Goal: Task Accomplishment & Management: Use online tool/utility

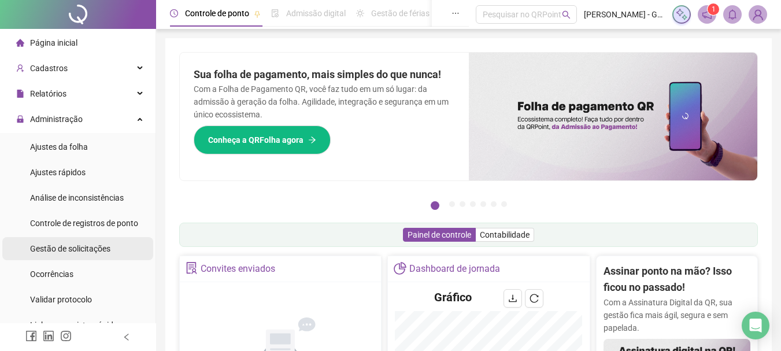
click at [88, 244] on span "Gestão de solicitações" at bounding box center [70, 248] width 80 height 9
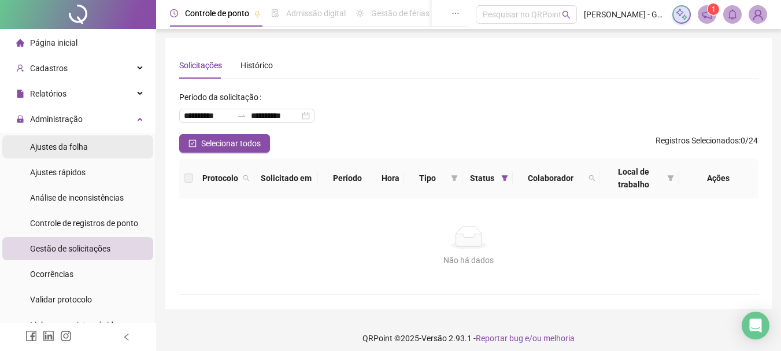
click at [53, 144] on span "Ajustes da folha" at bounding box center [59, 146] width 58 height 9
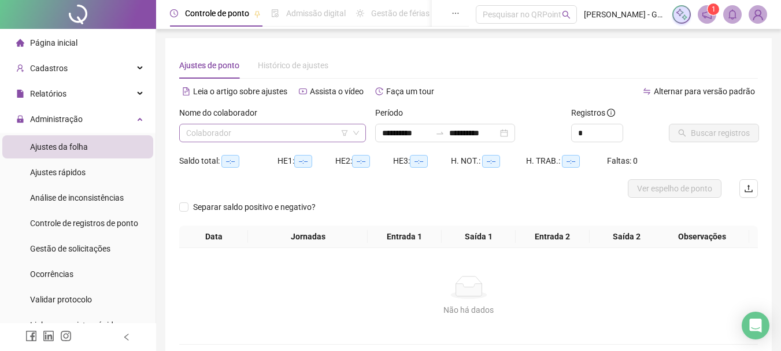
click at [266, 135] on input "search" at bounding box center [267, 132] width 162 height 17
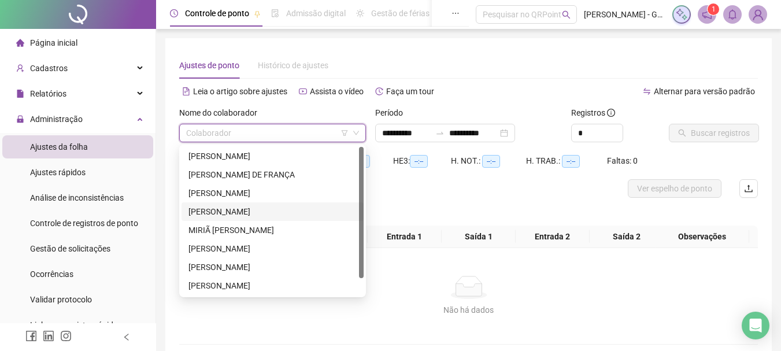
click at [265, 207] on div "[PERSON_NAME]" at bounding box center [272, 211] width 168 height 13
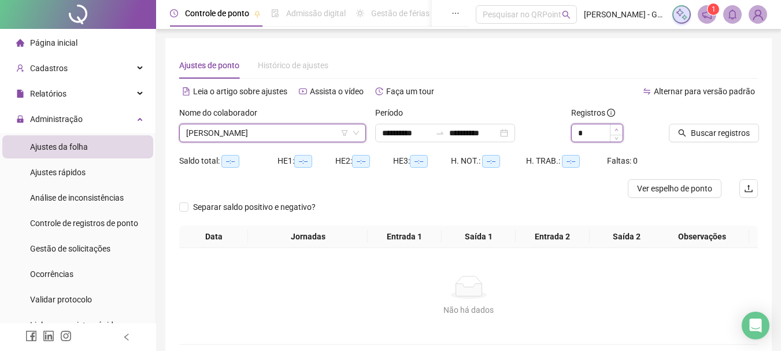
type input "*"
click at [618, 130] on icon "up" at bounding box center [616, 130] width 4 height 4
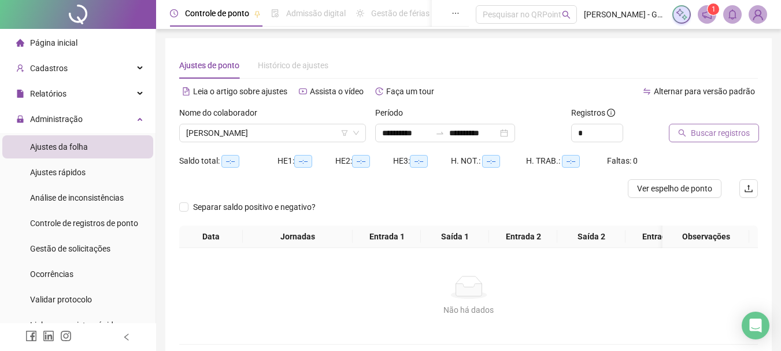
click at [700, 129] on span "Buscar registros" at bounding box center [720, 133] width 59 height 13
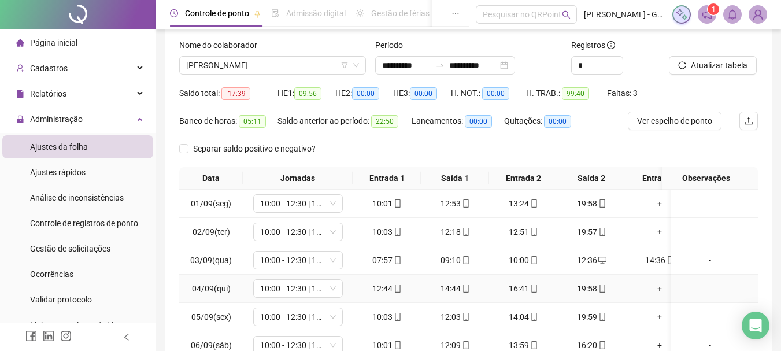
scroll to position [209, 0]
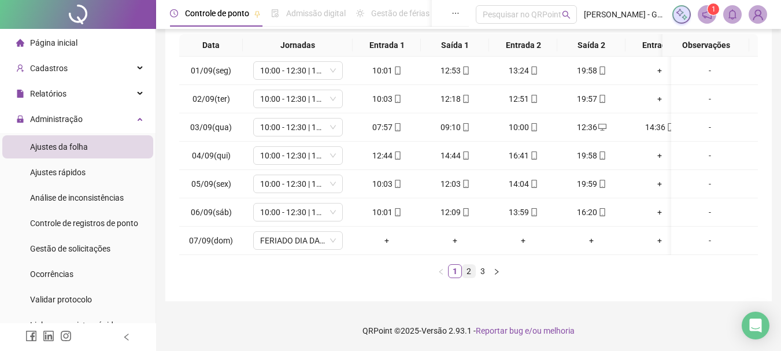
click at [469, 268] on link "2" at bounding box center [468, 271] width 13 height 13
click at [483, 268] on link "3" at bounding box center [482, 271] width 13 height 13
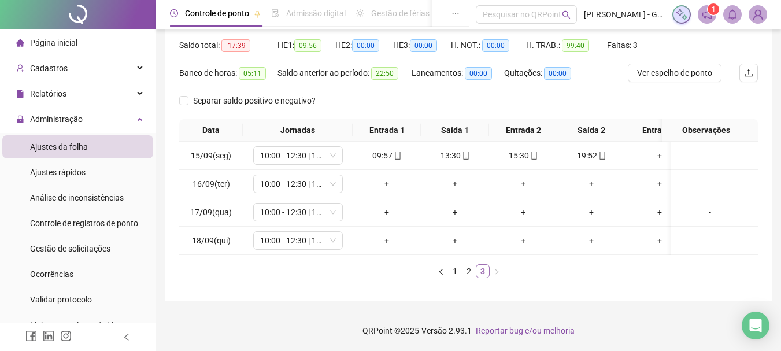
scroll to position [124, 0]
click at [701, 178] on div "-" at bounding box center [709, 183] width 68 height 13
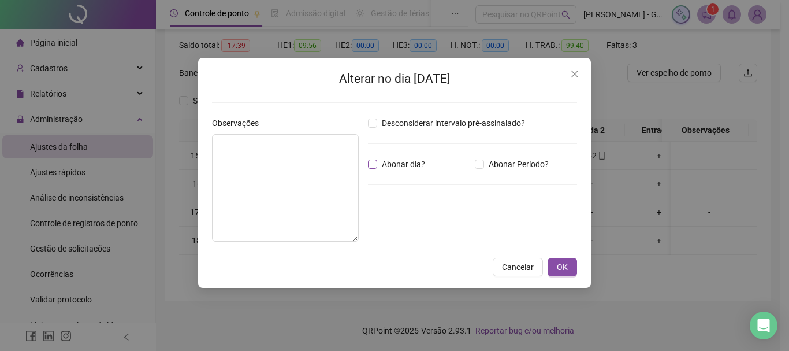
click at [388, 168] on span "Abonar dia?" at bounding box center [403, 164] width 53 height 13
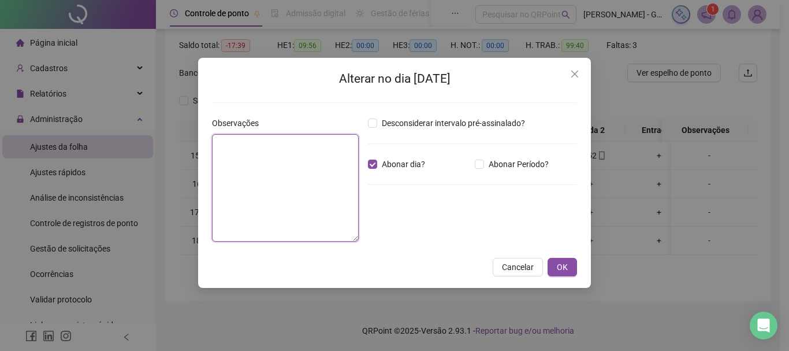
click at [253, 172] on textarea at bounding box center [285, 187] width 147 height 107
click at [255, 149] on textarea "**********" at bounding box center [285, 187] width 147 height 107
type textarea "**********"
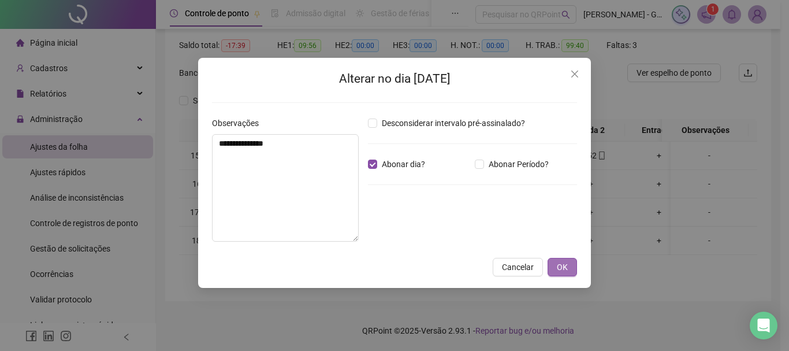
click at [558, 272] on span "OK" at bounding box center [562, 267] width 11 height 13
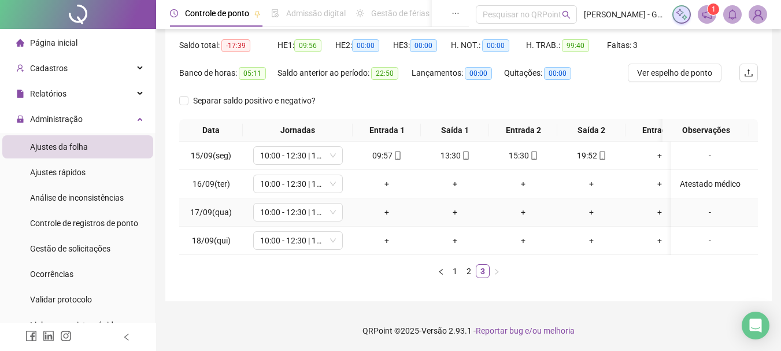
click at [703, 213] on td "-" at bounding box center [714, 212] width 87 height 28
click at [700, 206] on div "-" at bounding box center [709, 212] width 68 height 13
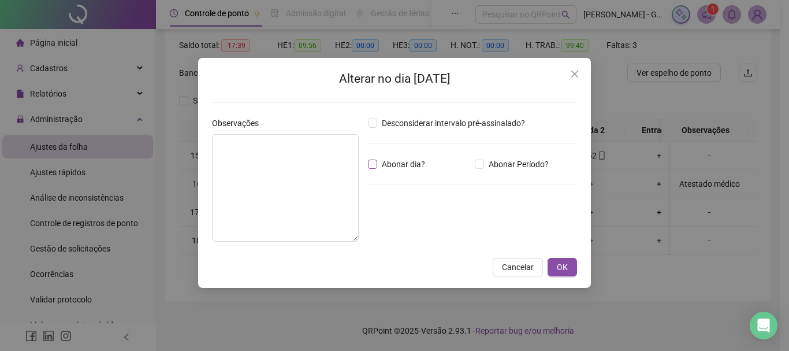
click at [407, 162] on span "Abonar dia?" at bounding box center [403, 164] width 53 height 13
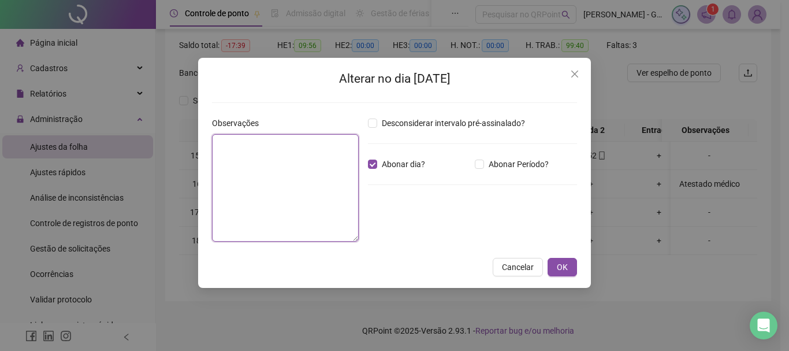
click at [260, 193] on textarea at bounding box center [285, 187] width 147 height 107
paste textarea "**********"
type textarea "**********"
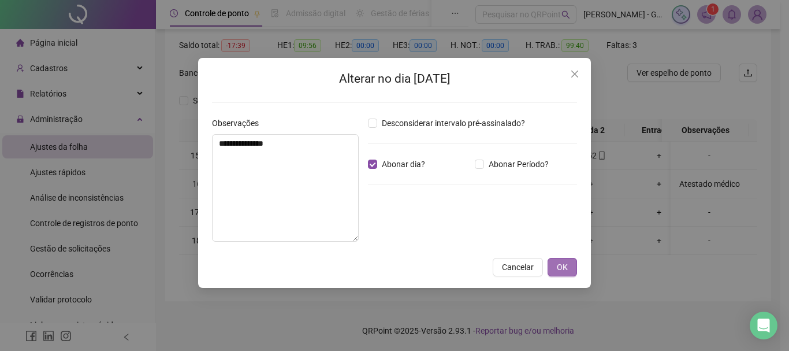
click at [553, 268] on button "OK" at bounding box center [562, 267] width 29 height 18
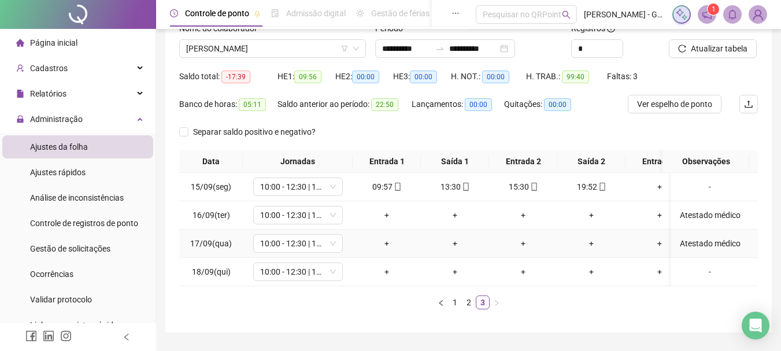
scroll to position [9, 0]
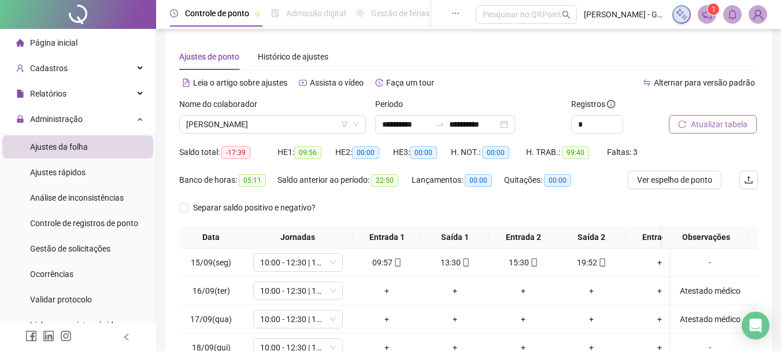
click at [703, 124] on span "Atualizar tabela" at bounding box center [719, 124] width 57 height 13
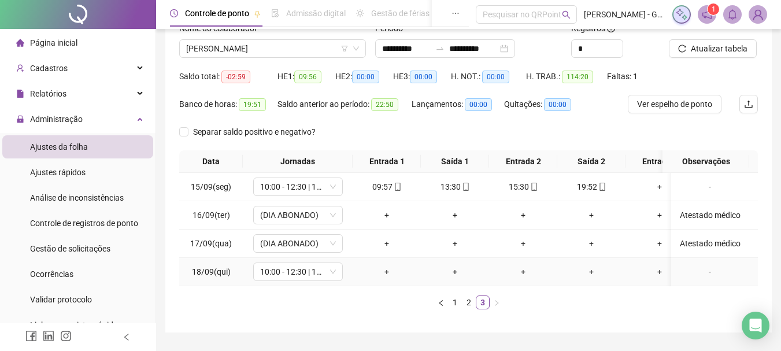
scroll to position [66, 0]
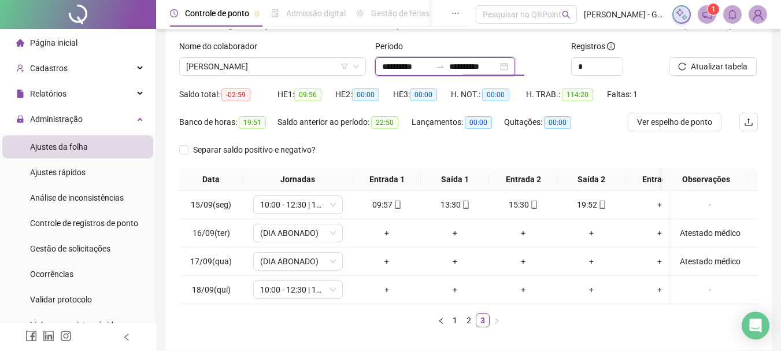
click at [485, 69] on input "**********" at bounding box center [473, 66] width 49 height 13
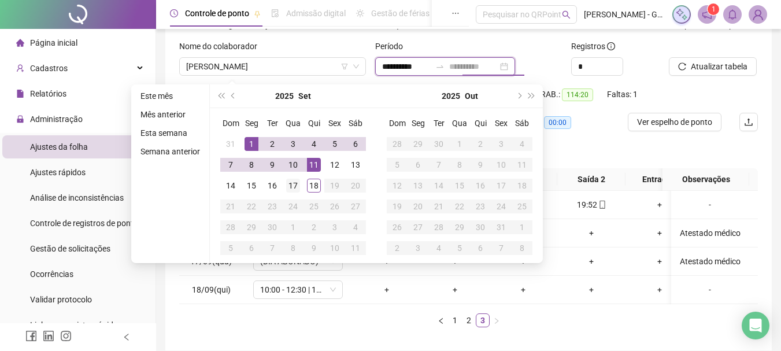
type input "**********"
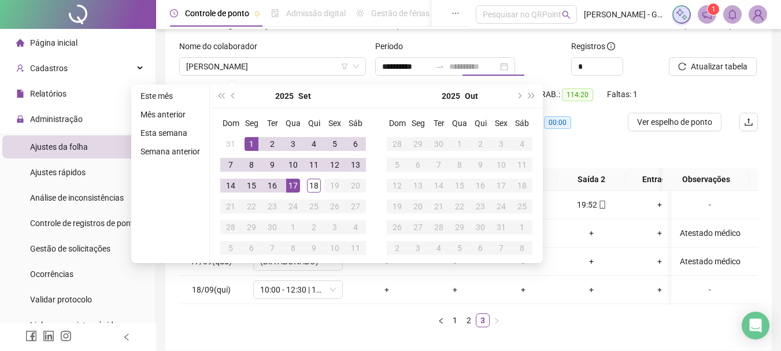
click at [295, 182] on div "17" at bounding box center [293, 186] width 14 height 14
type input "**********"
click at [722, 56] on div at bounding box center [699, 48] width 60 height 17
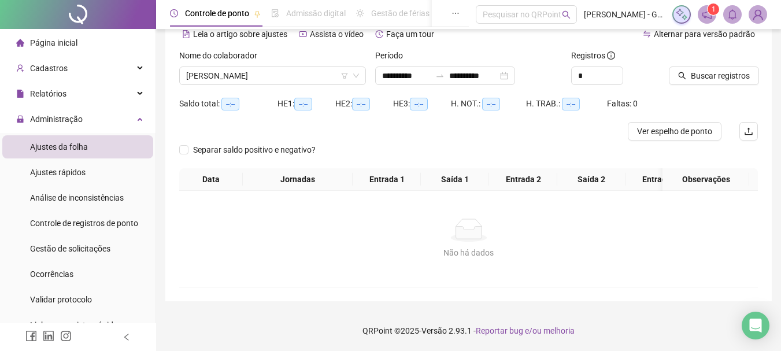
scroll to position [66, 0]
click at [725, 66] on button "Buscar registros" at bounding box center [714, 75] width 90 height 18
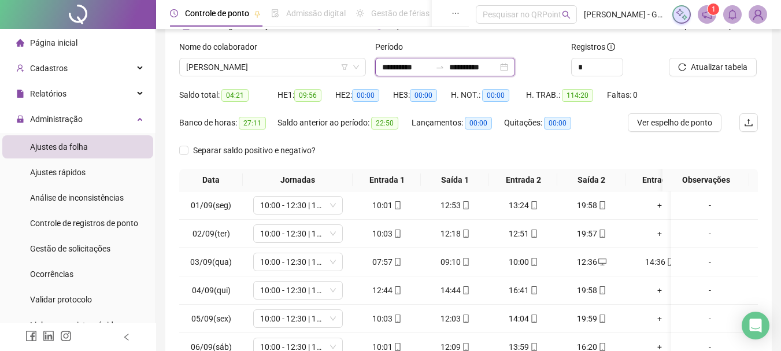
click at [481, 64] on input "**********" at bounding box center [473, 67] width 49 height 13
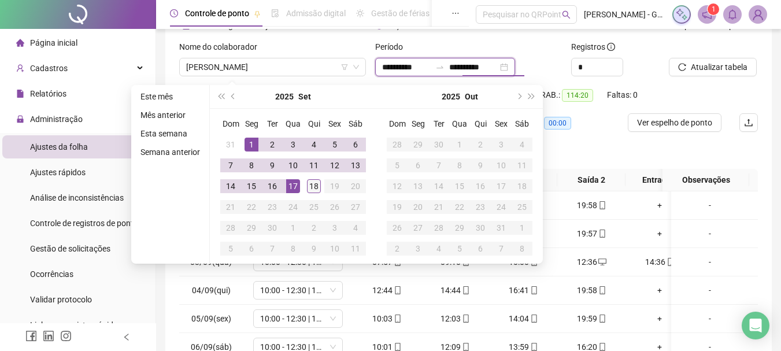
type input "**********"
click at [313, 189] on div "18" at bounding box center [314, 186] width 14 height 14
click at [727, 68] on span "Atualizar tabela" at bounding box center [719, 67] width 57 height 13
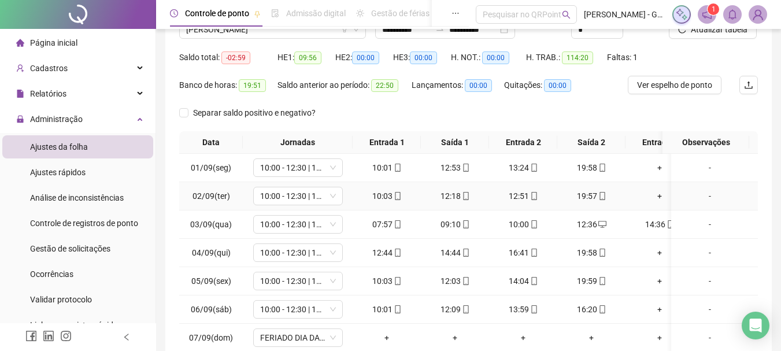
scroll to position [124, 0]
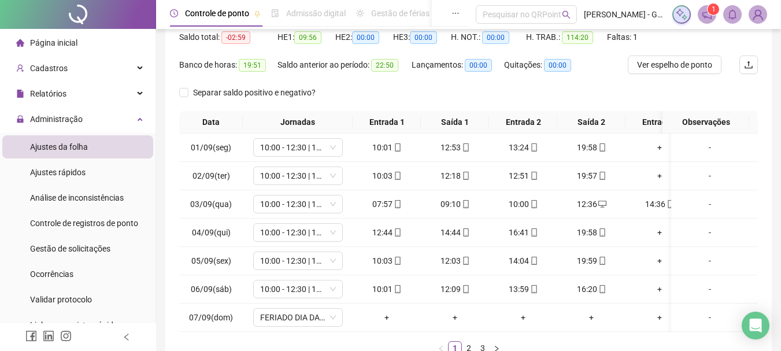
click at [183, 114] on th "Data" at bounding box center [211, 122] width 64 height 23
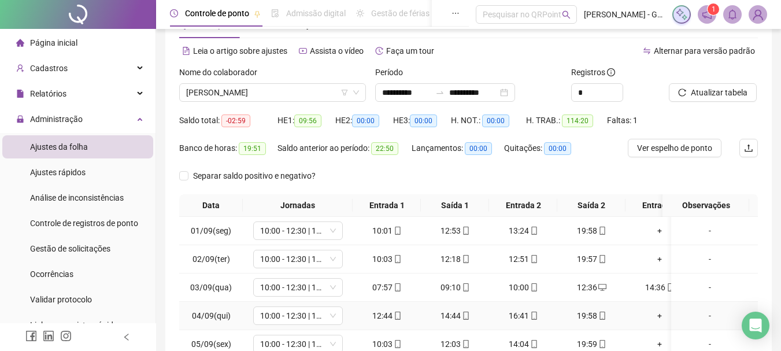
scroll to position [36, 0]
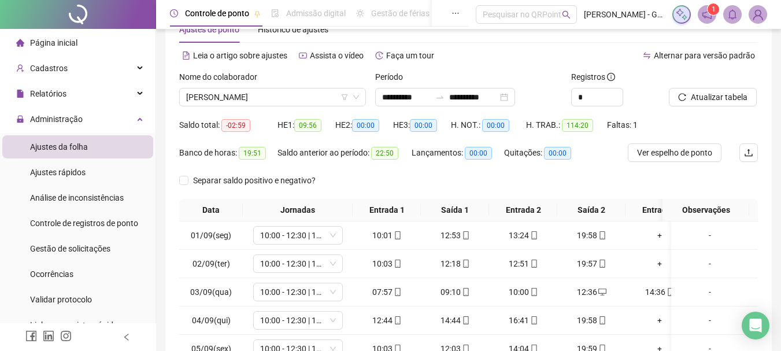
click at [77, 43] on li "Página inicial" at bounding box center [77, 42] width 151 height 23
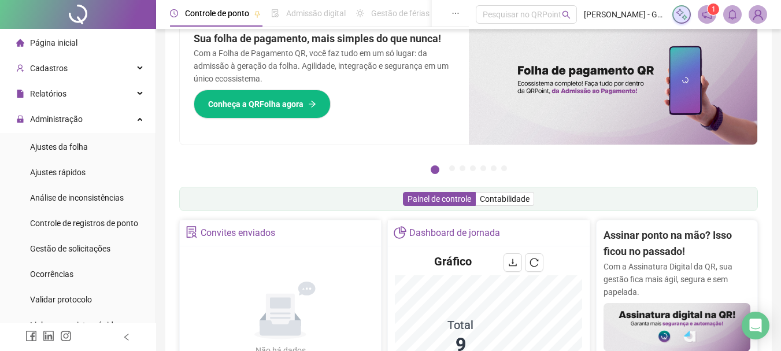
click at [562, 122] on img at bounding box center [613, 81] width 289 height 128
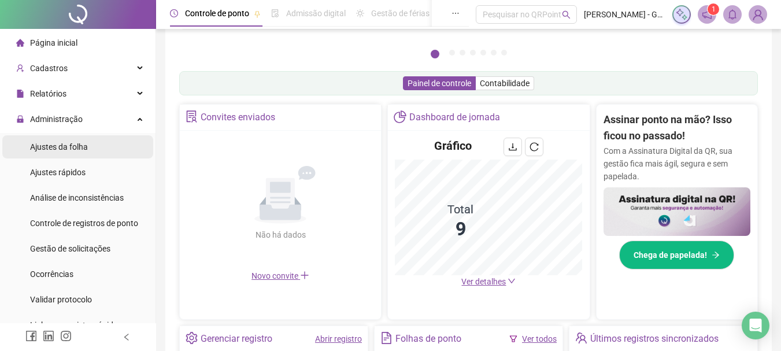
click at [67, 147] on span "Ajustes da folha" at bounding box center [59, 146] width 58 height 9
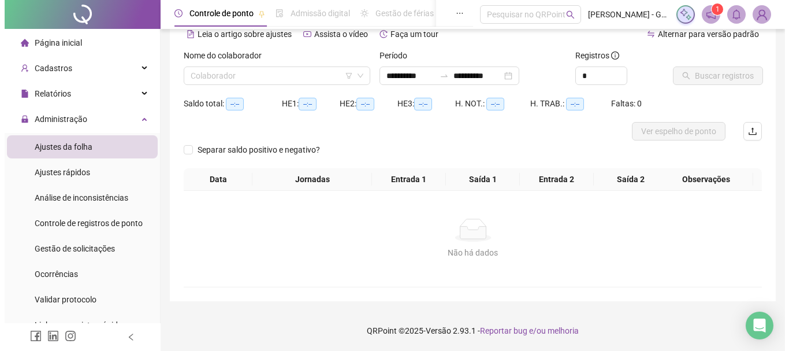
scroll to position [57, 0]
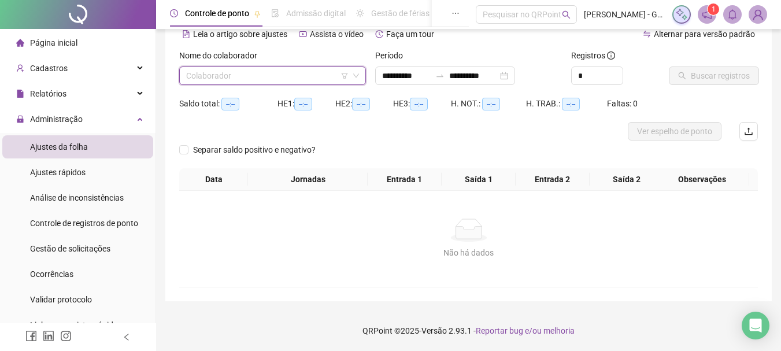
click at [247, 72] on input "search" at bounding box center [267, 75] width 162 height 17
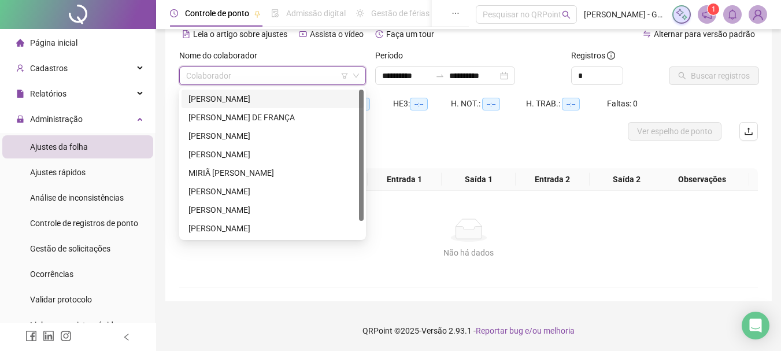
click at [239, 94] on div "[PERSON_NAME]" at bounding box center [272, 98] width 168 height 13
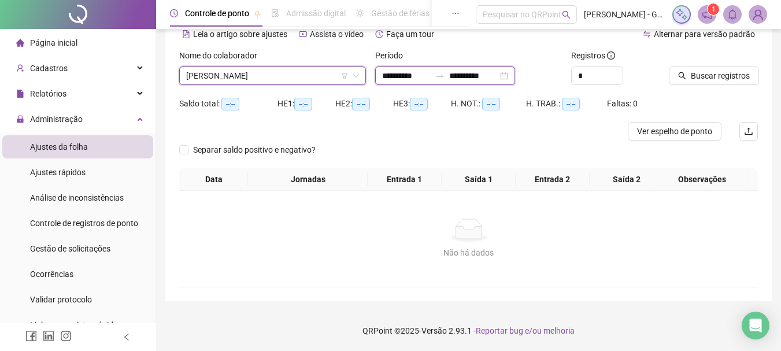
click at [387, 72] on input "**********" at bounding box center [406, 75] width 49 height 13
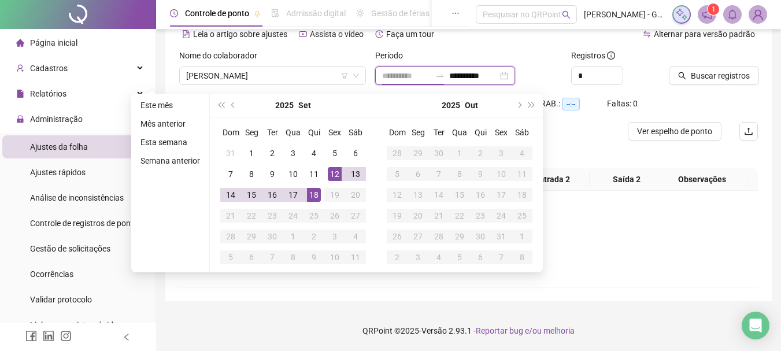
type input "**********"
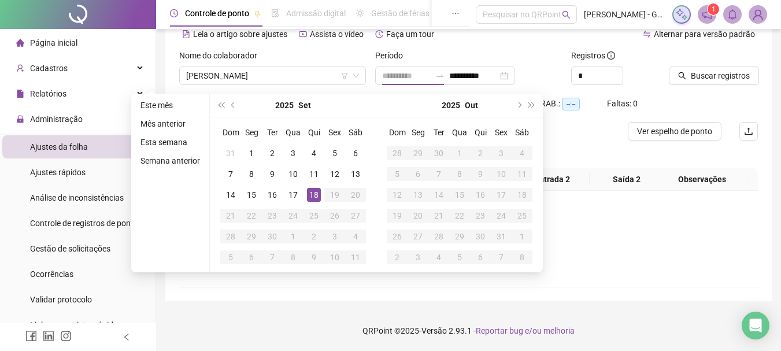
click at [315, 190] on div "18" at bounding box center [314, 195] width 14 height 14
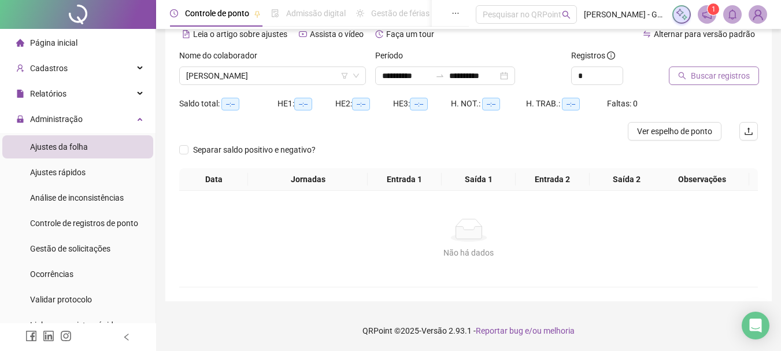
click at [699, 78] on span "Buscar registros" at bounding box center [720, 75] width 59 height 13
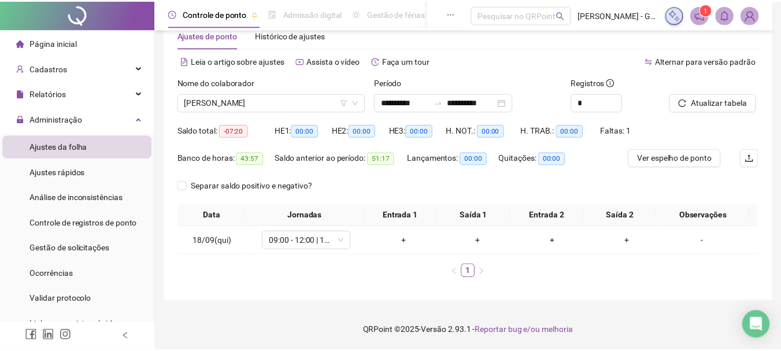
scroll to position [31, 0]
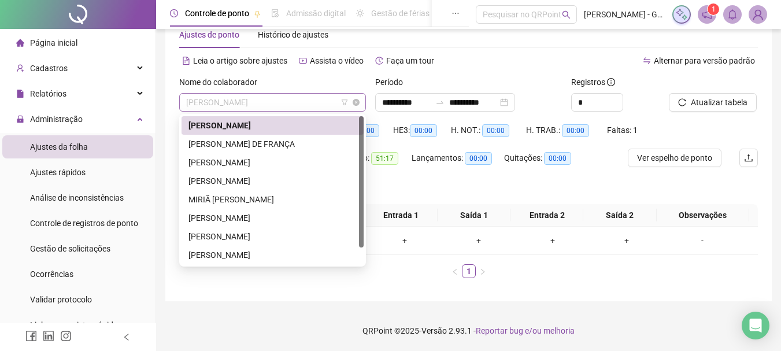
click at [288, 101] on span "[PERSON_NAME]" at bounding box center [272, 102] width 173 height 17
click at [253, 201] on div "MIRIÃ [PERSON_NAME]" at bounding box center [272, 199] width 168 height 13
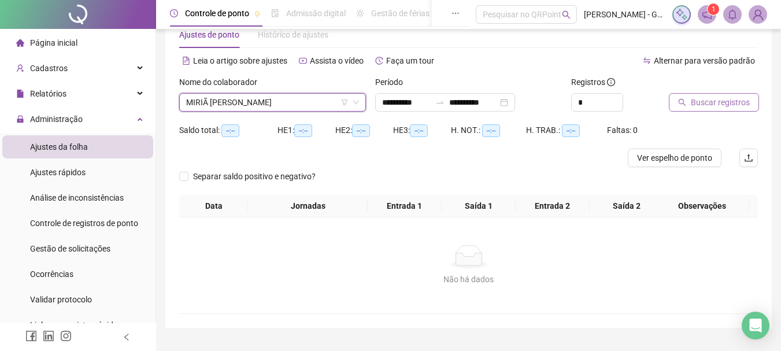
click at [724, 105] on span "Buscar registros" at bounding box center [720, 102] width 59 height 13
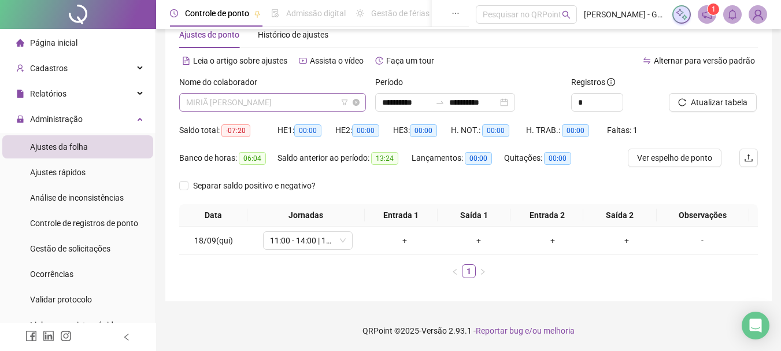
click at [301, 102] on span "MIRIÃ [PERSON_NAME]" at bounding box center [272, 102] width 173 height 17
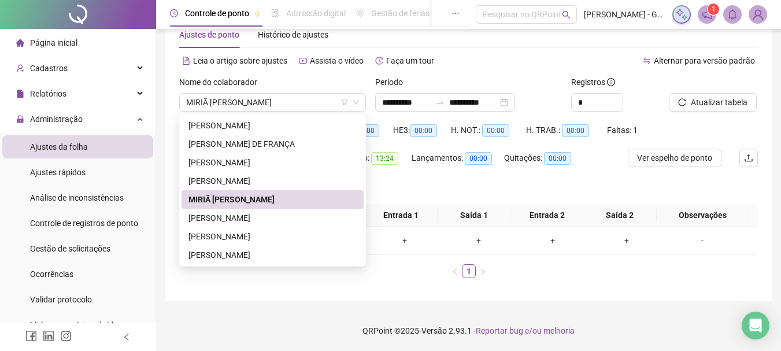
click at [54, 44] on span "Página inicial" at bounding box center [53, 42] width 47 height 9
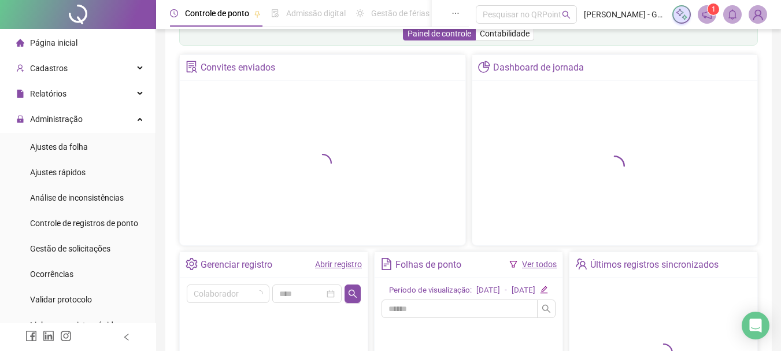
click at [176, 245] on div "Painel de controle Contabilidade Convites enviados Dashboard de jornada Gerenci…" at bounding box center [468, 242] width 606 height 468
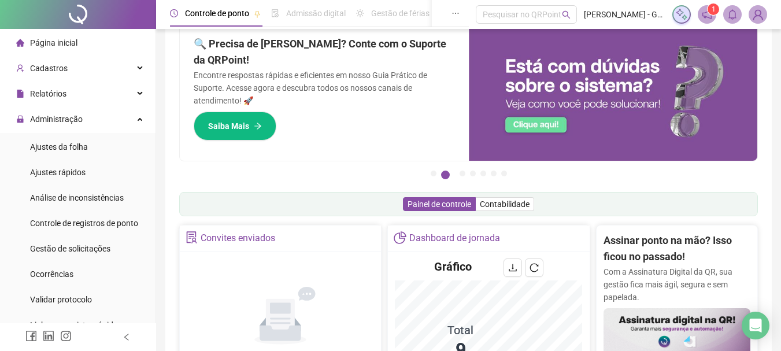
scroll to position [201, 0]
